Goal: Task Accomplishment & Management: Manage account settings

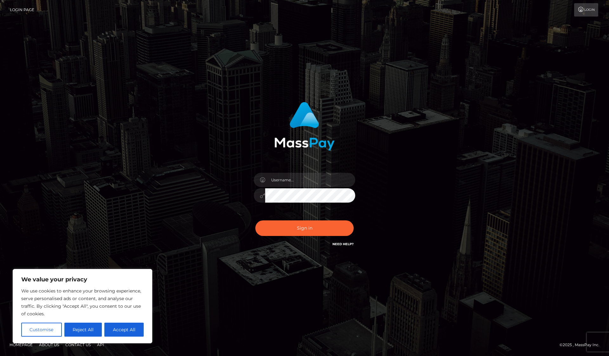
click at [587, 12] on link "Login" at bounding box center [586, 9] width 24 height 13
click at [277, 179] on input "text" at bounding box center [310, 180] width 90 height 14
click at [194, 133] on div "Sign in" at bounding box center [305, 178] width 362 height 162
click at [275, 184] on input "text" at bounding box center [310, 180] width 90 height 14
click at [284, 181] on input "text" at bounding box center [310, 180] width 90 height 14
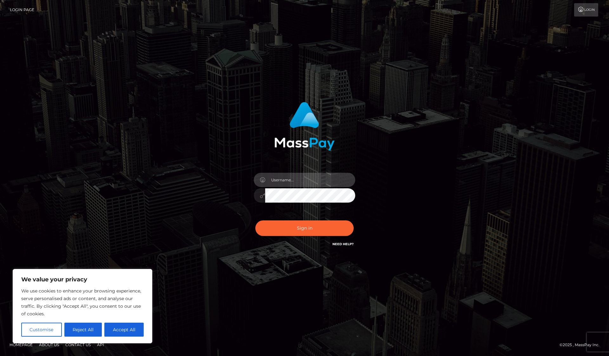
click at [284, 181] on input "text" at bounding box center [310, 180] width 90 height 14
type input "[PERSON_NAME]"
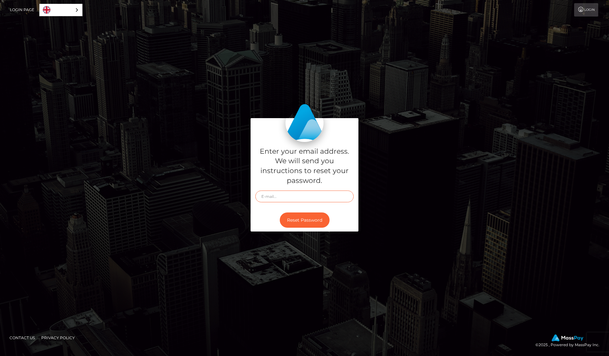
click at [280, 195] on input "text" at bounding box center [304, 196] width 98 height 12
type input "[EMAIL_ADDRESS][DOMAIN_NAME]"
click at [359, 182] on div "Enter your email address. We will send you instructions to reset your password.…" at bounding box center [304, 178] width 117 height 120
click at [587, 5] on link "Login" at bounding box center [586, 9] width 24 height 13
